Goal: Register for event/course

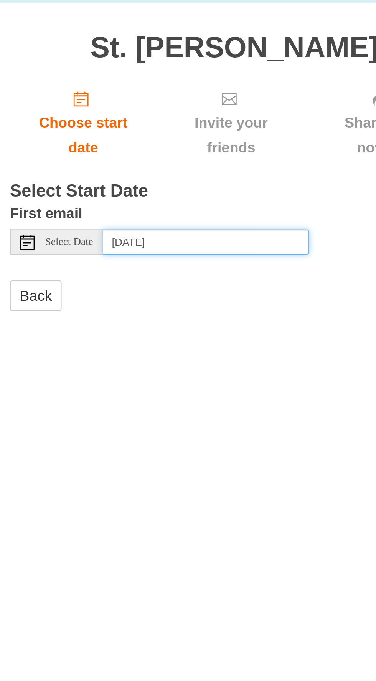
click at [189, 202] on input "Tuesday, August 26th" at bounding box center [174, 208] width 106 height 13
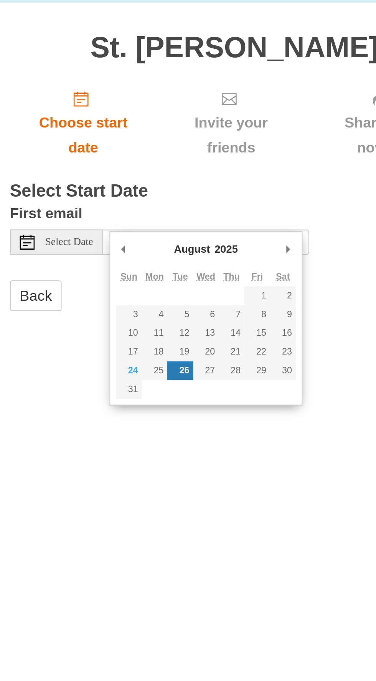
click at [85, 202] on div "Select Date" at bounding box center [97, 208] width 48 height 13
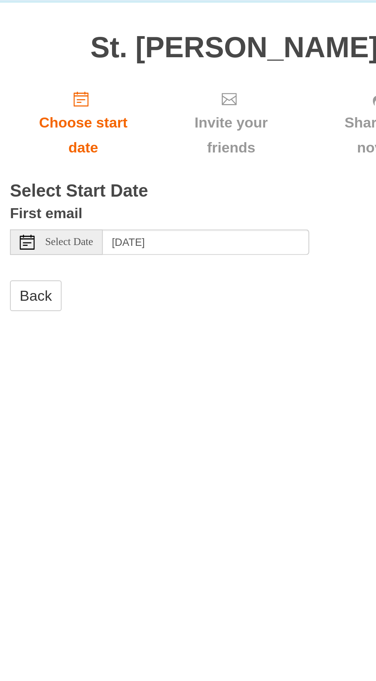
click at [82, 204] on icon at bounding box center [82, 208] width 8 height 8
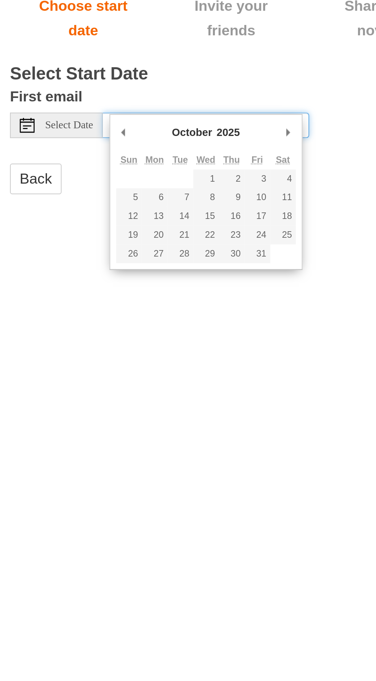
type input "Thursday, October 9th"
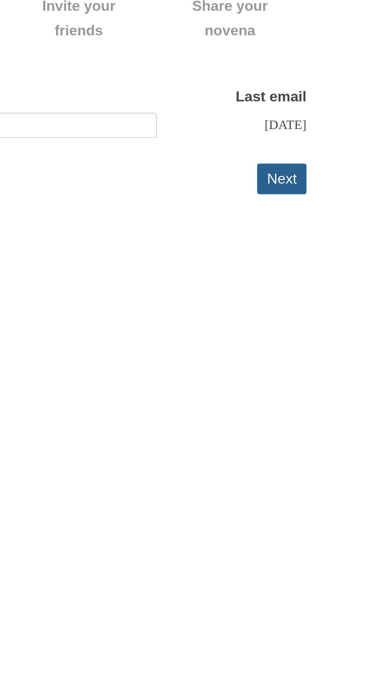
click at [290, 228] on button "Next" at bounding box center [290, 236] width 25 height 16
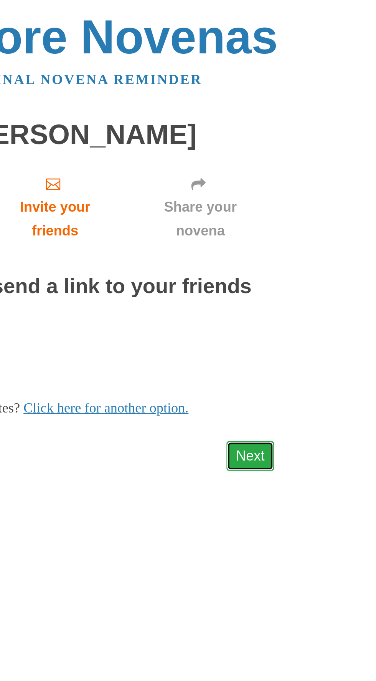
click at [294, 235] on link "Next" at bounding box center [290, 243] width 25 height 16
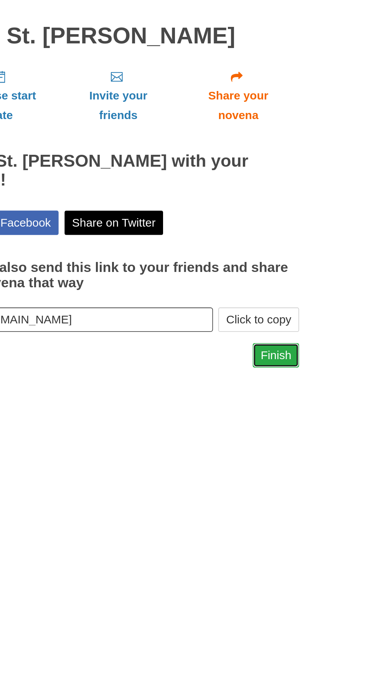
click at [294, 270] on link "Finish" at bounding box center [289, 278] width 30 height 16
